Goal: Transaction & Acquisition: Obtain resource

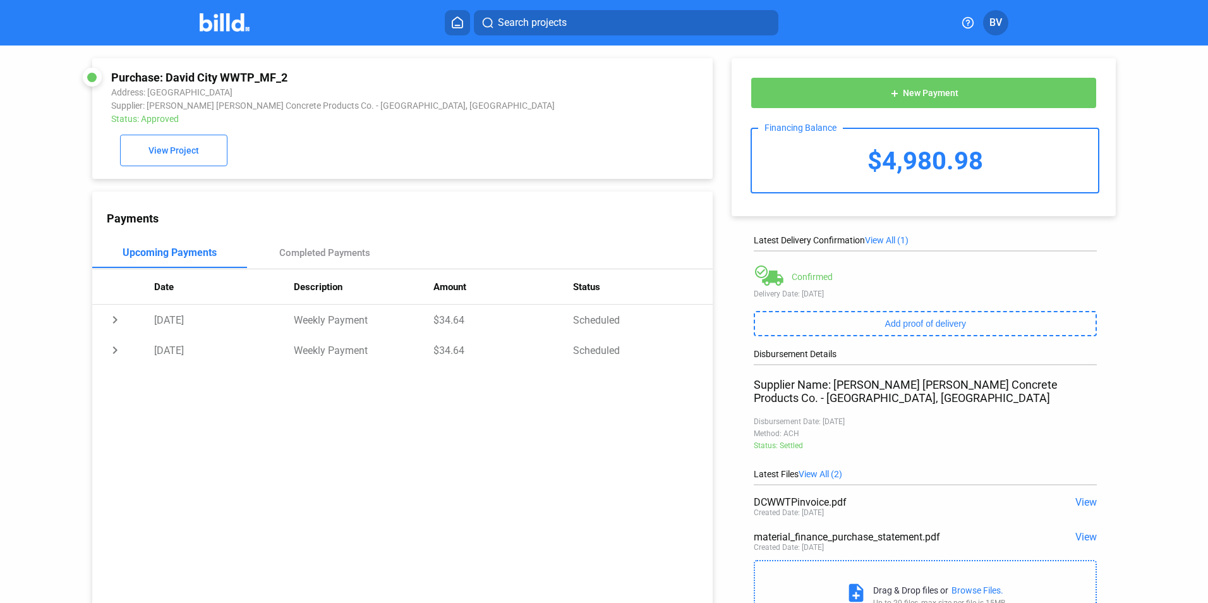
click at [469, 23] on button at bounding box center [457, 22] width 25 height 25
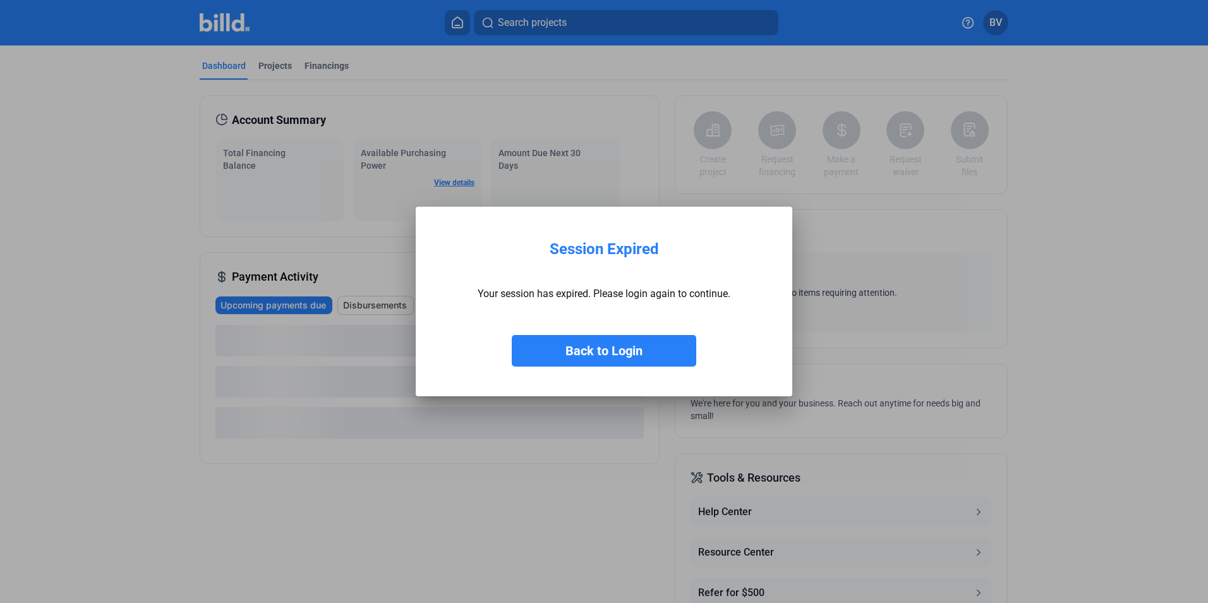
click at [608, 346] on button "Back to Login" at bounding box center [604, 351] width 185 height 32
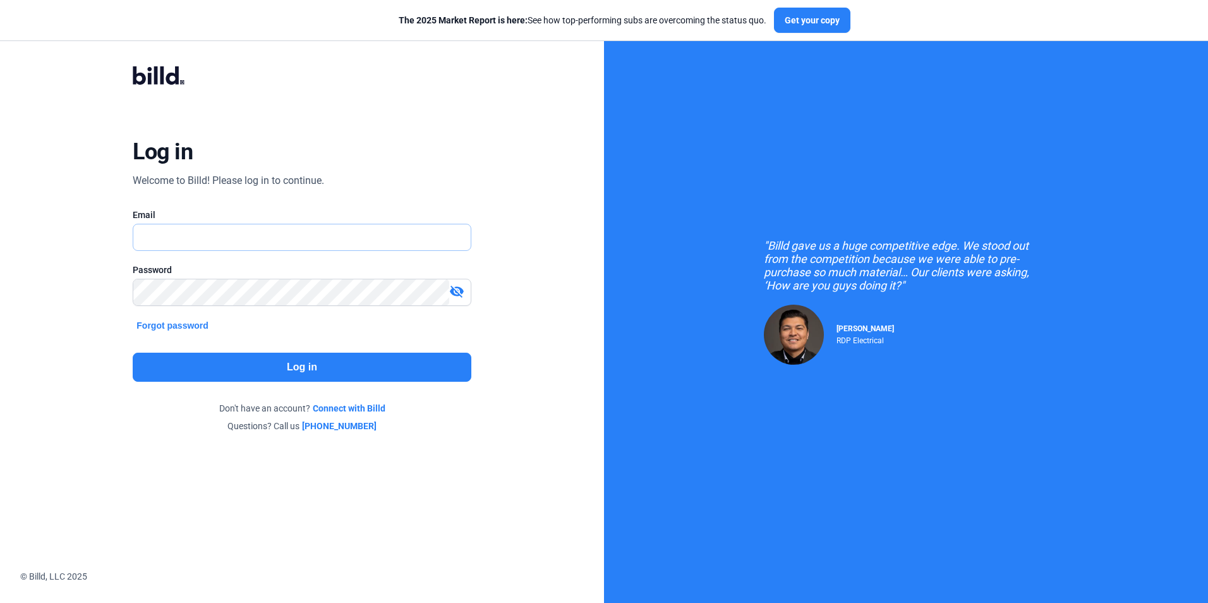
type input "[EMAIL_ADDRESS][DOMAIN_NAME]"
click at [260, 357] on button "Log in" at bounding box center [302, 367] width 338 height 29
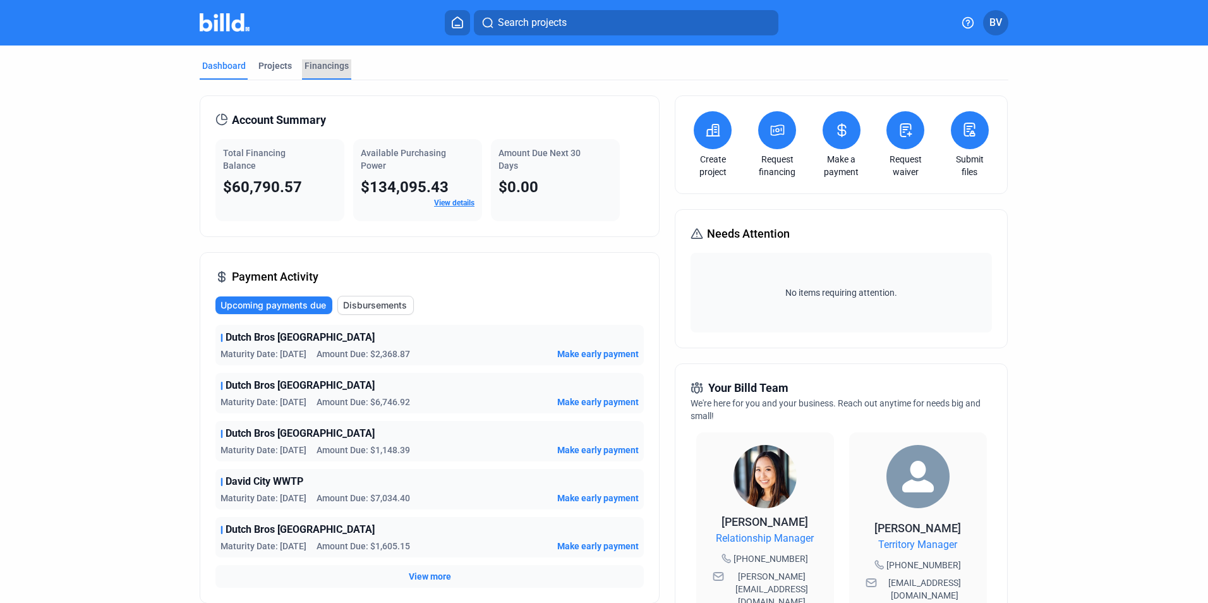
click at [318, 63] on div "Financings" at bounding box center [327, 65] width 44 height 13
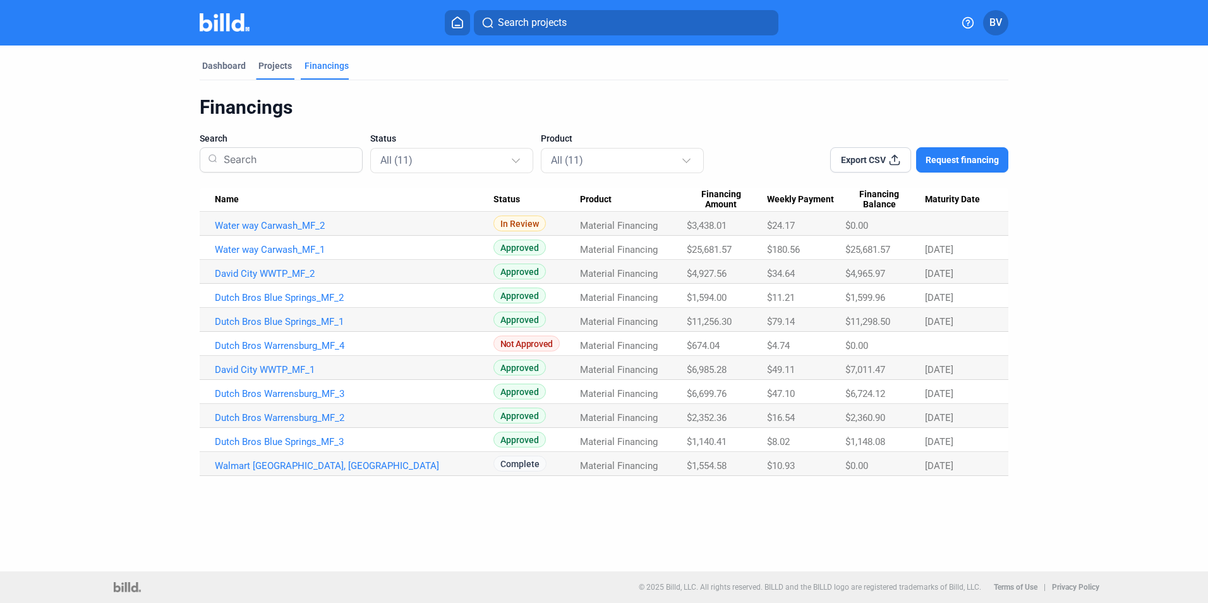
click at [276, 72] on div "Projects" at bounding box center [275, 69] width 39 height 20
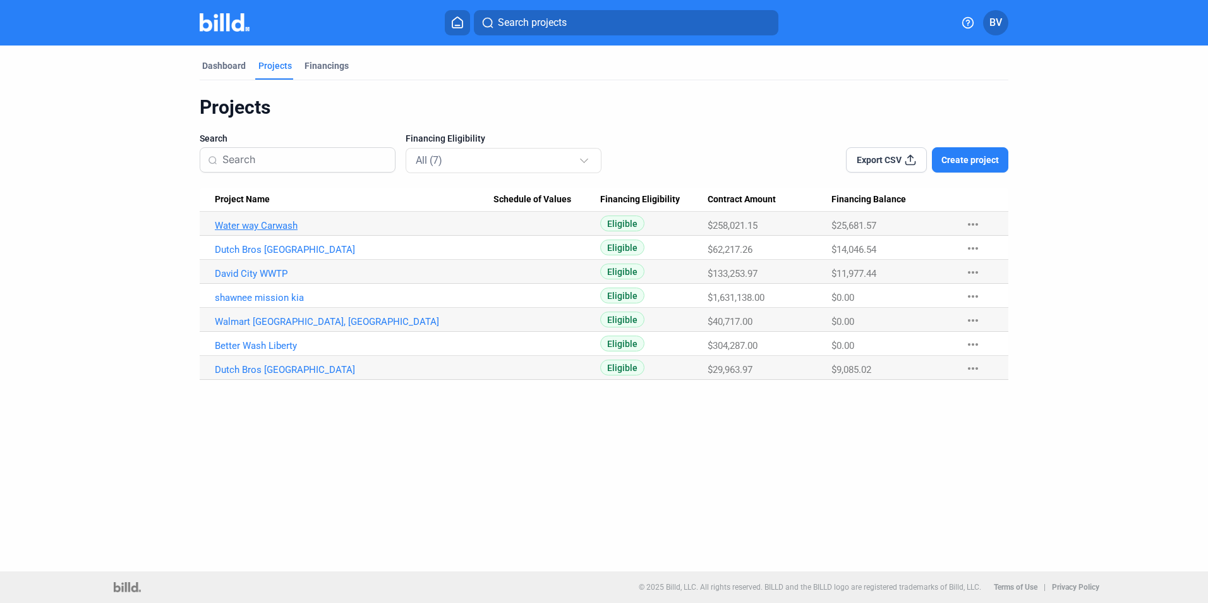
click at [284, 223] on link "Water way Carwash" at bounding box center [354, 225] width 279 height 11
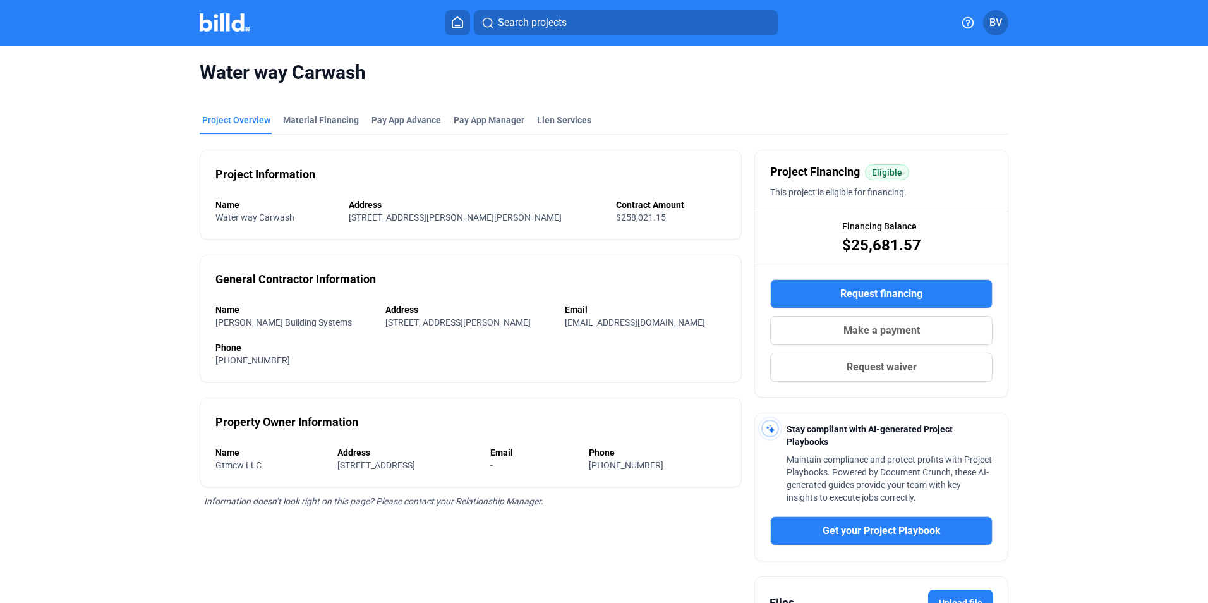
click at [892, 294] on span "Request financing" at bounding box center [882, 293] width 82 height 15
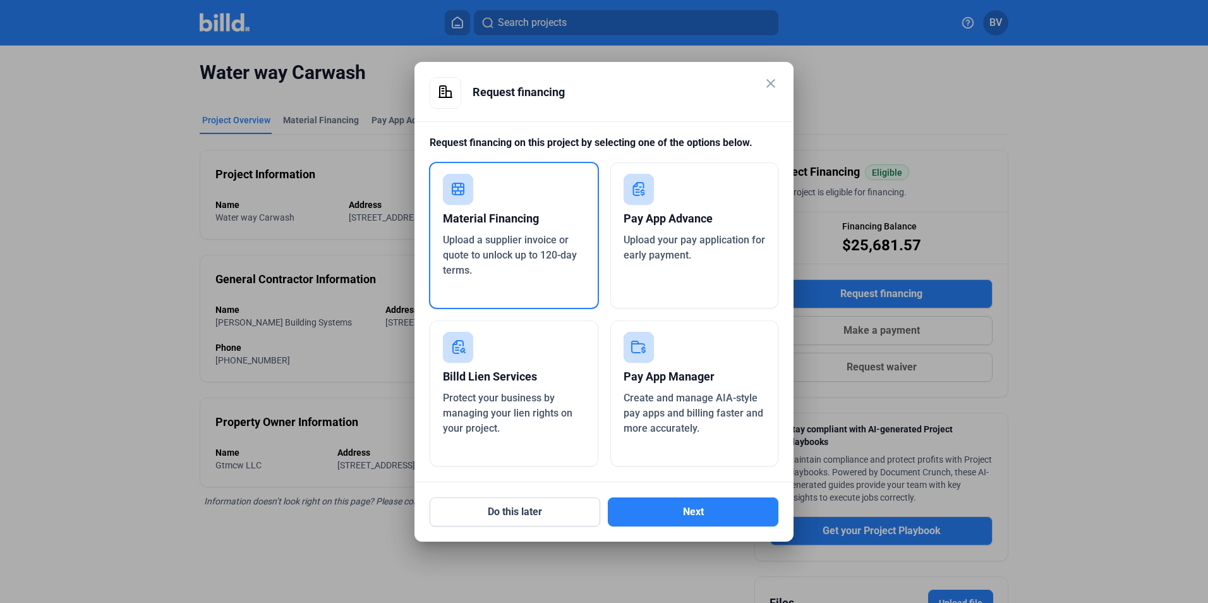
click at [509, 243] on span "Upload a supplier invoice or quote to unlock up to 120-day terms." at bounding box center [510, 255] width 134 height 42
click at [707, 516] on button "Next" at bounding box center [693, 511] width 171 height 29
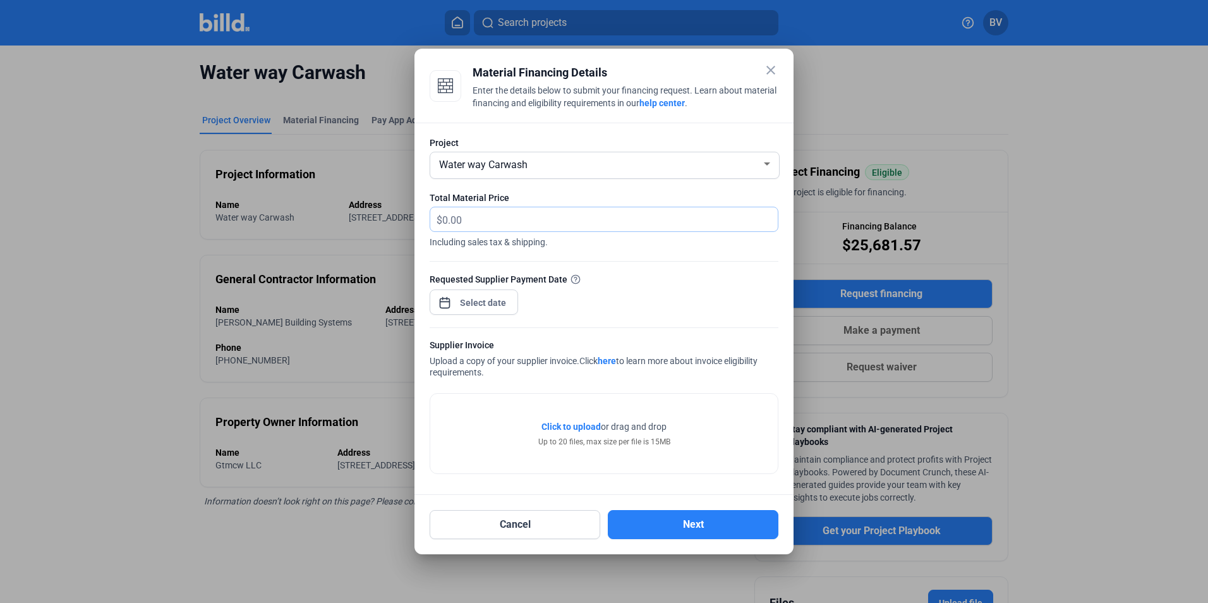
click at [481, 210] on input "text" at bounding box center [602, 219] width 321 height 25
type input "4,349.00"
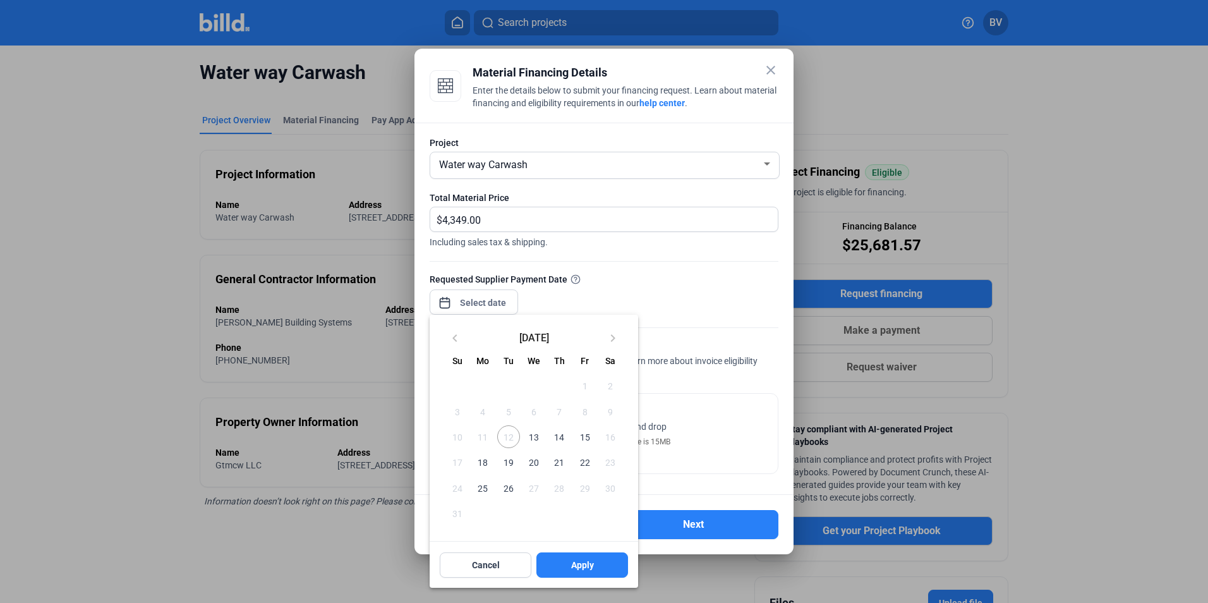
click at [477, 309] on div "close Material Financing Details Enter the details below to submit your financi…" at bounding box center [604, 301] width 1208 height 603
click at [510, 440] on span "12" at bounding box center [508, 436] width 23 height 23
drag, startPoint x: 539, startPoint y: 438, endPoint x: 537, endPoint y: 445, distance: 7.4
click at [539, 438] on span "13" at bounding box center [534, 436] width 23 height 23
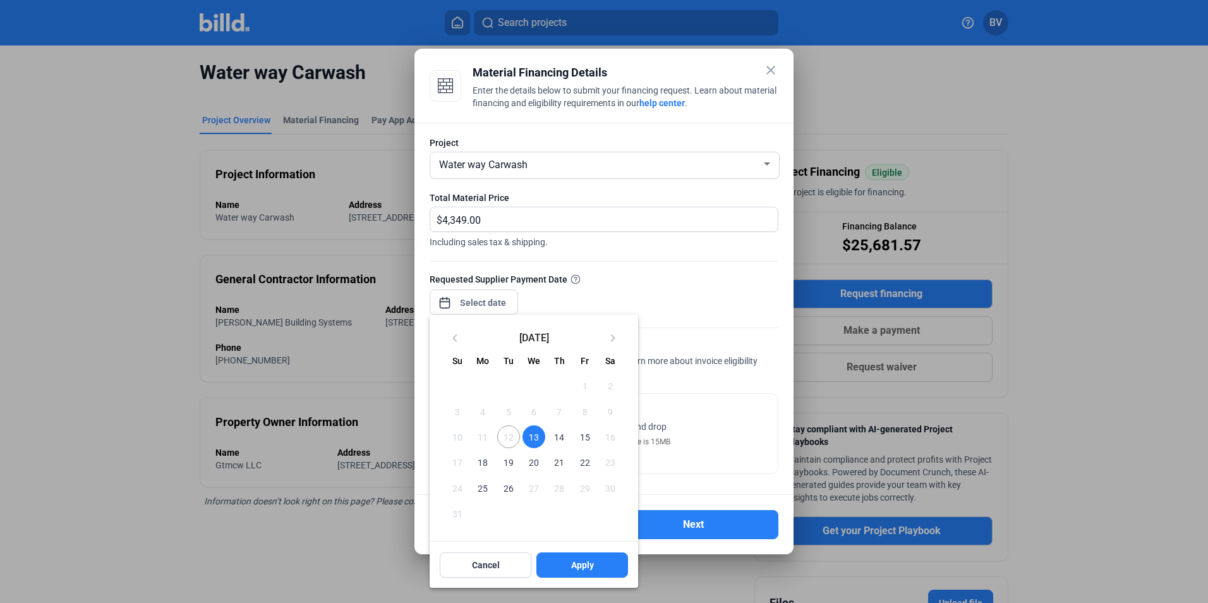
click at [515, 441] on span "12" at bounding box center [508, 436] width 23 height 23
click at [581, 564] on span "Apply" at bounding box center [582, 565] width 23 height 13
type input "[DATE]"
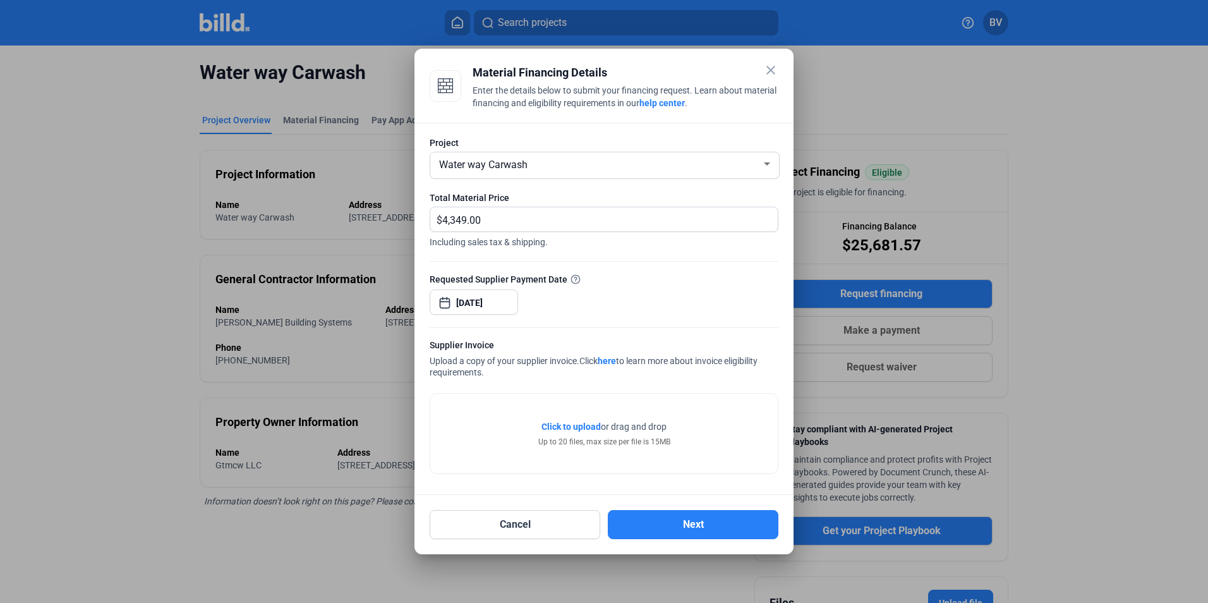
click at [592, 431] on span "Click to upload" at bounding box center [571, 427] width 59 height 10
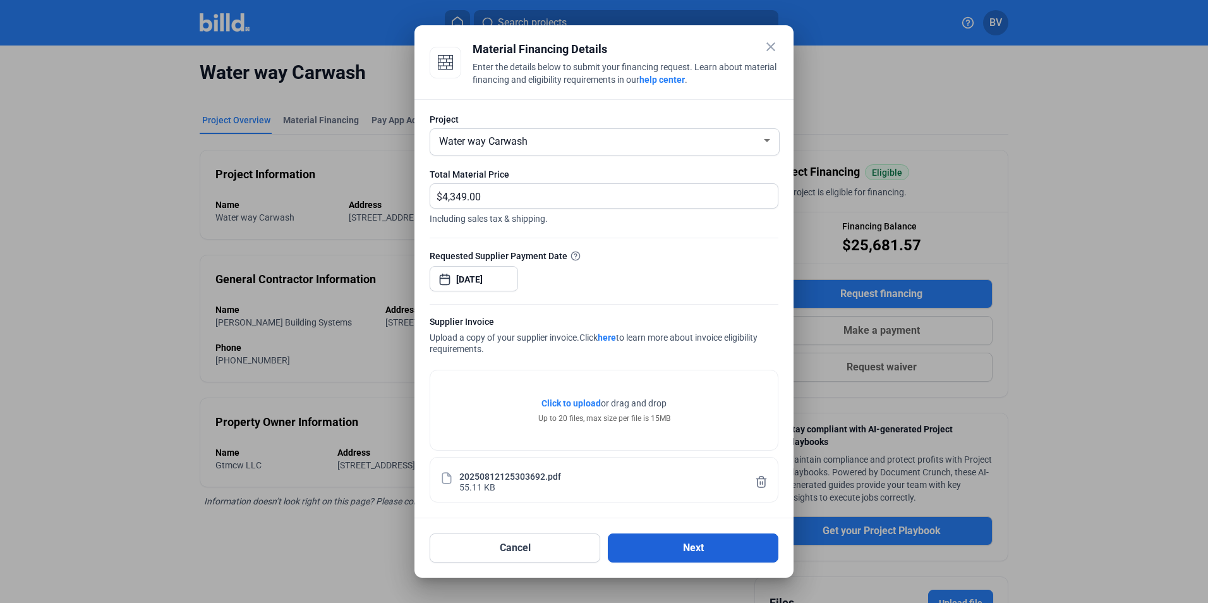
click at [693, 551] on button "Next" at bounding box center [693, 547] width 171 height 29
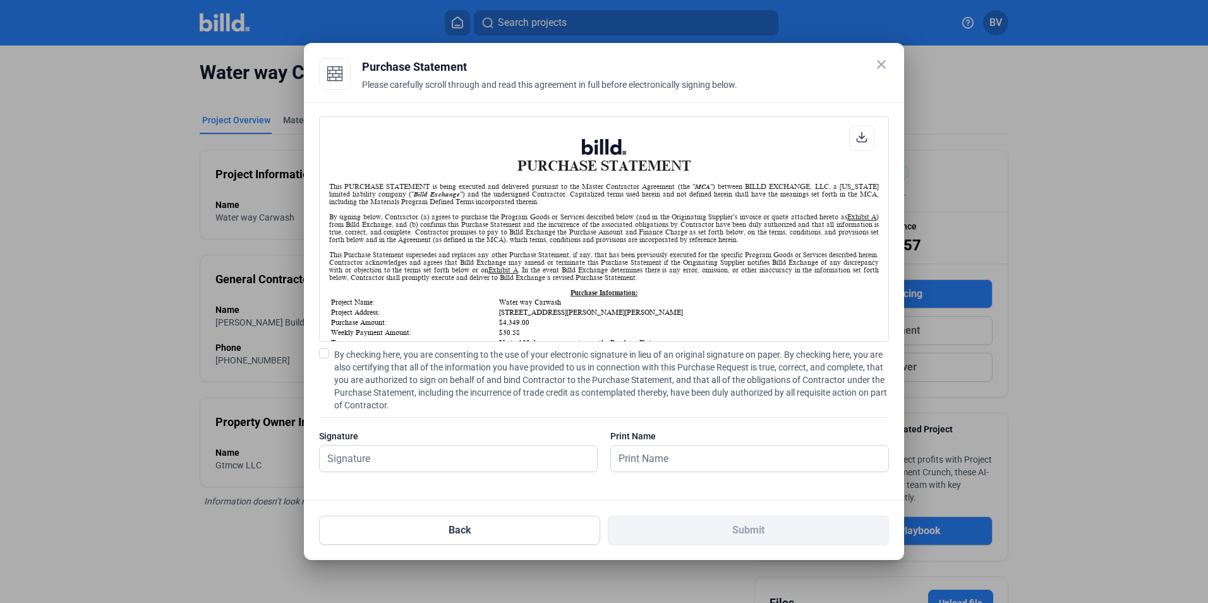
scroll to position [1, 0]
click at [323, 352] on span at bounding box center [324, 353] width 10 height 10
click at [0, 0] on input "By checking here, you are consenting to the use of your electronic signature in…" at bounding box center [0, 0] width 0 height 0
click at [371, 459] on input "text" at bounding box center [452, 459] width 264 height 26
type input "[PERSON_NAME]"
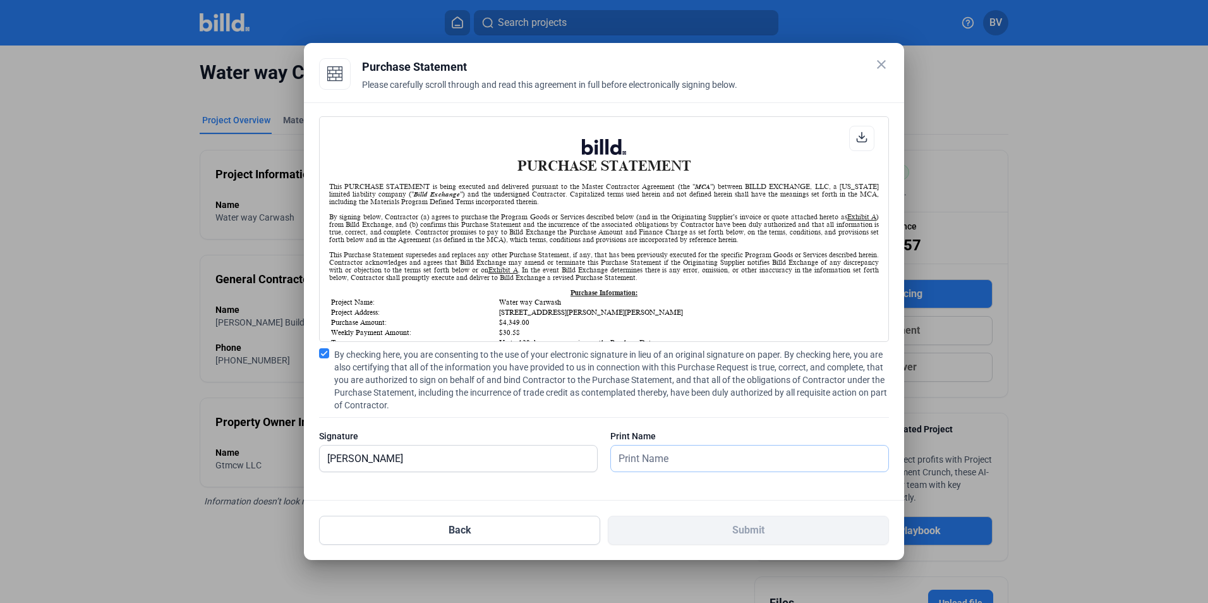
type input "[PERSON_NAME]"
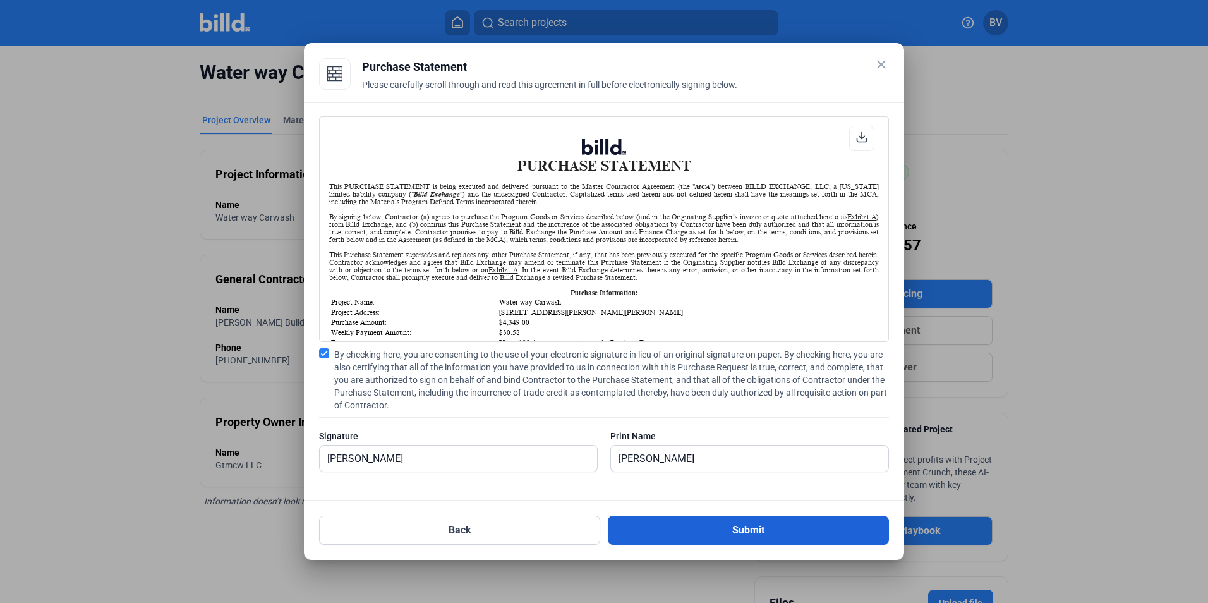
click at [780, 533] on button "Submit" at bounding box center [748, 530] width 281 height 29
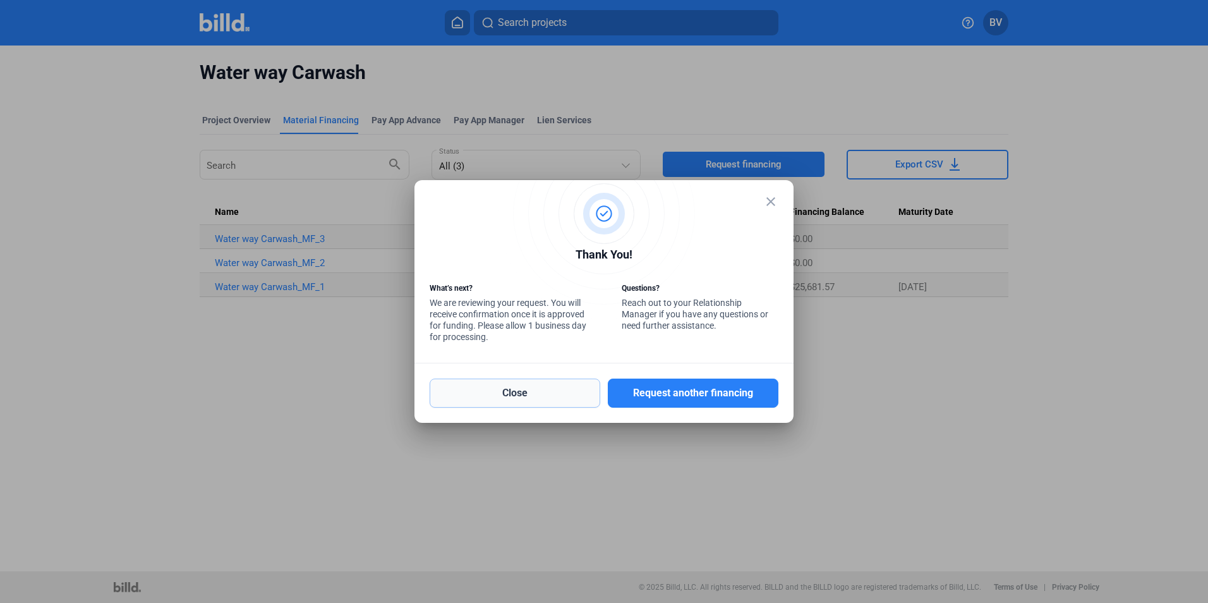
click at [535, 394] on button "Close" at bounding box center [515, 393] width 171 height 29
